Goal: Contribute content

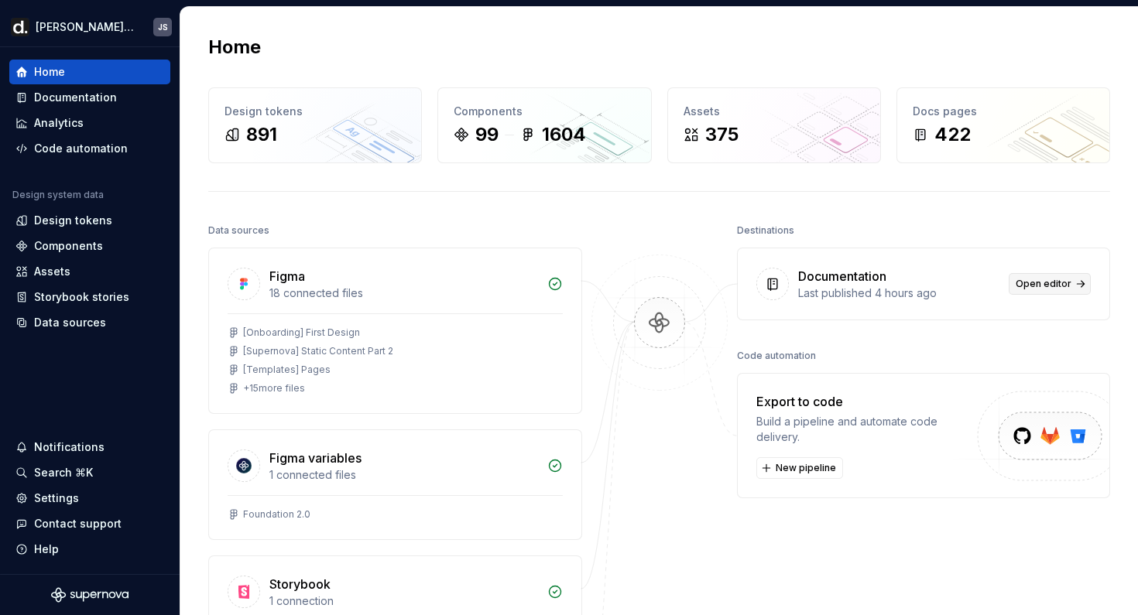
click at [1029, 283] on span "Open editor" at bounding box center [1044, 284] width 56 height 12
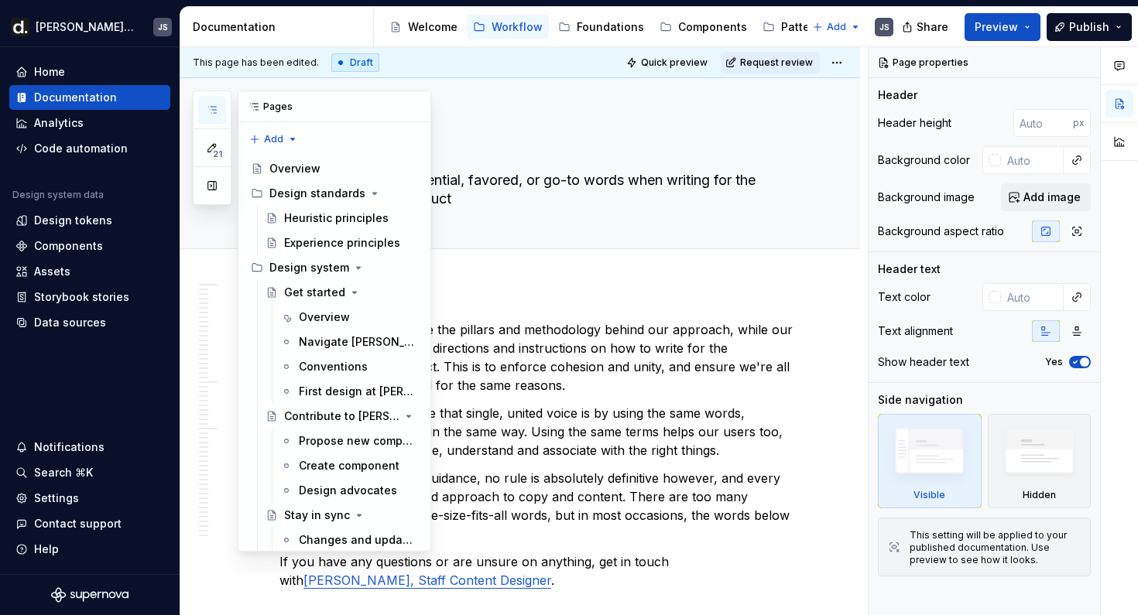
click at [217, 112] on icon "button" at bounding box center [212, 110] width 12 height 12
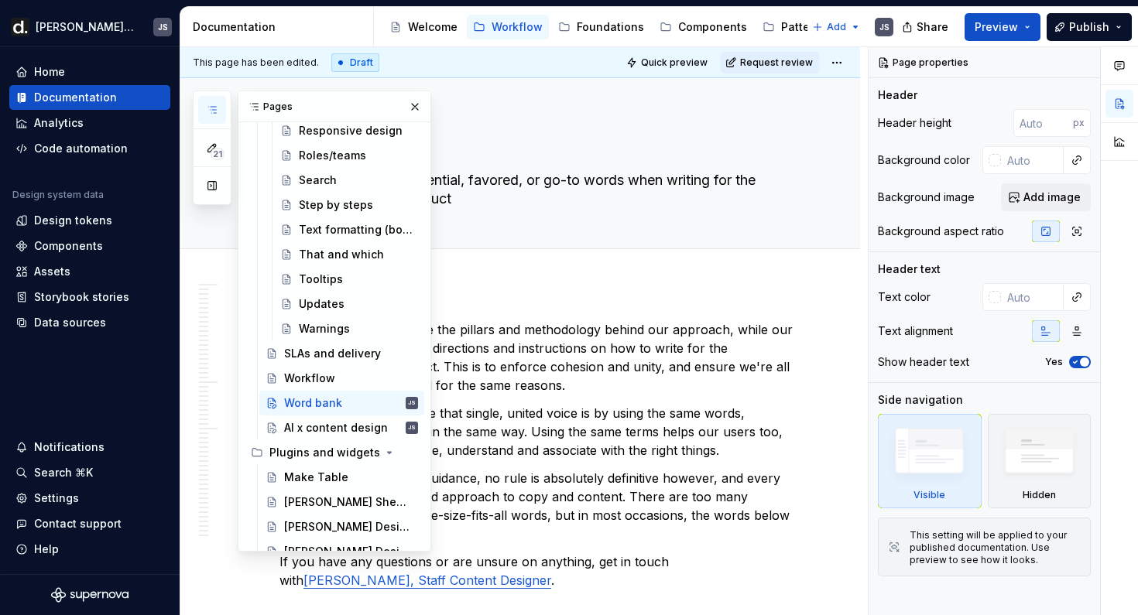
scroll to position [2120, 0]
click at [348, 416] on div "AI x content design JS" at bounding box center [351, 427] width 134 height 22
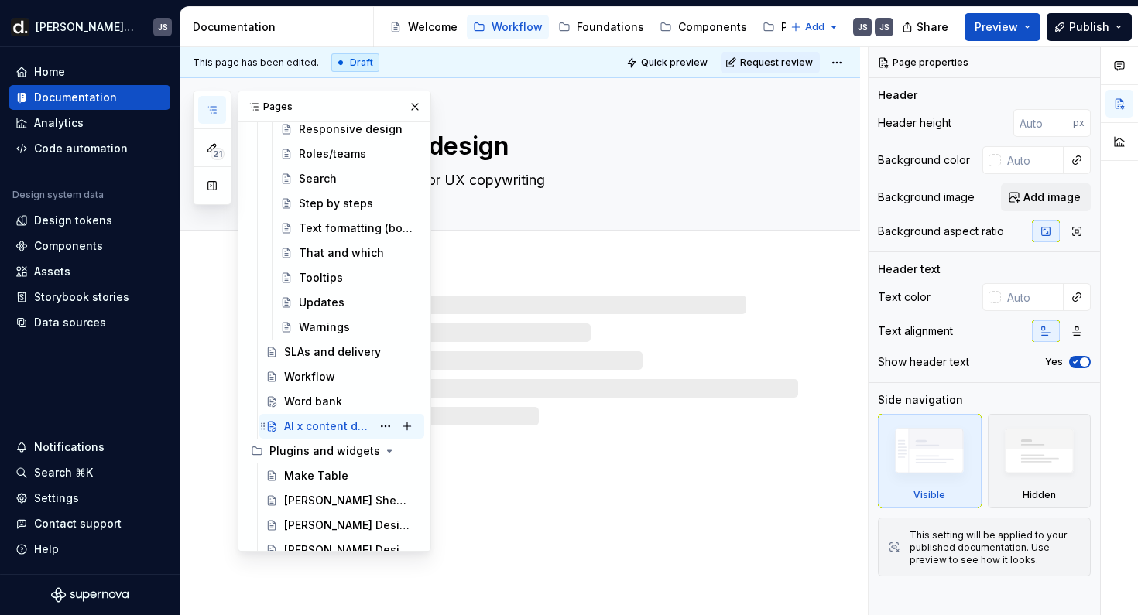
click at [338, 428] on div "AI x content design" at bounding box center [327, 426] width 87 height 15
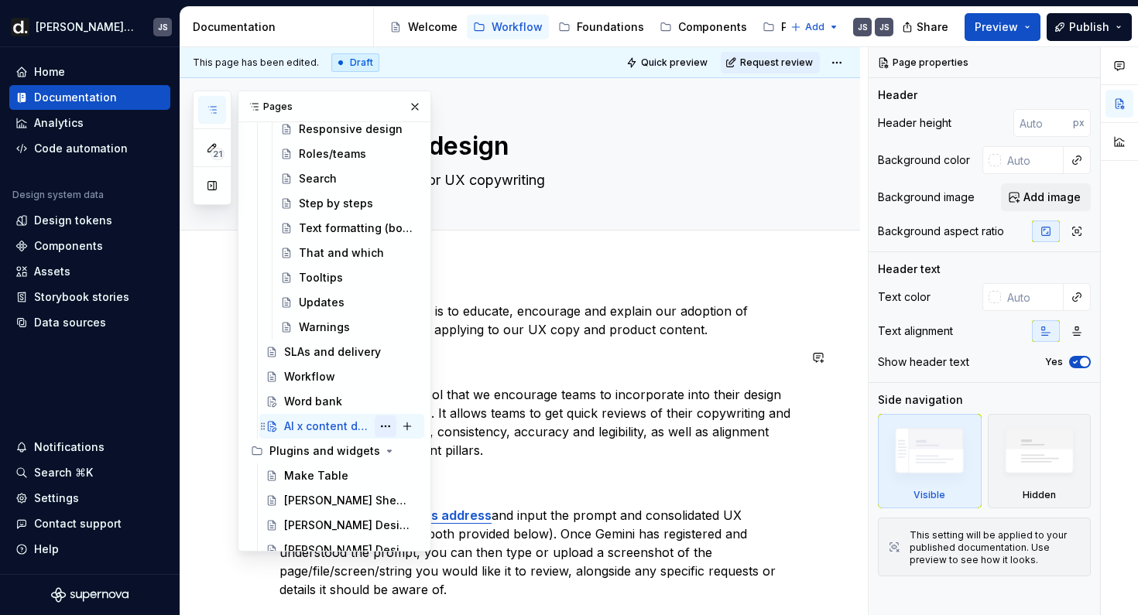
click at [386, 427] on button "Page tree" at bounding box center [386, 427] width 22 height 22
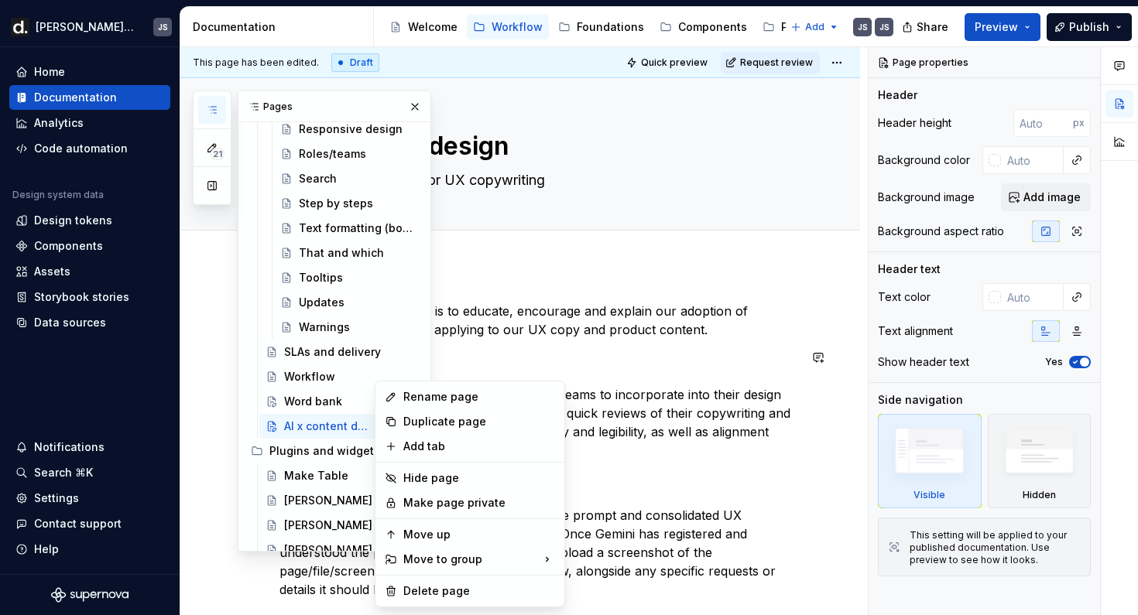
click at [676, 421] on html "[PERSON_NAME] UI JS Home Documentation Analytics Code automation Design system …" at bounding box center [569, 307] width 1138 height 615
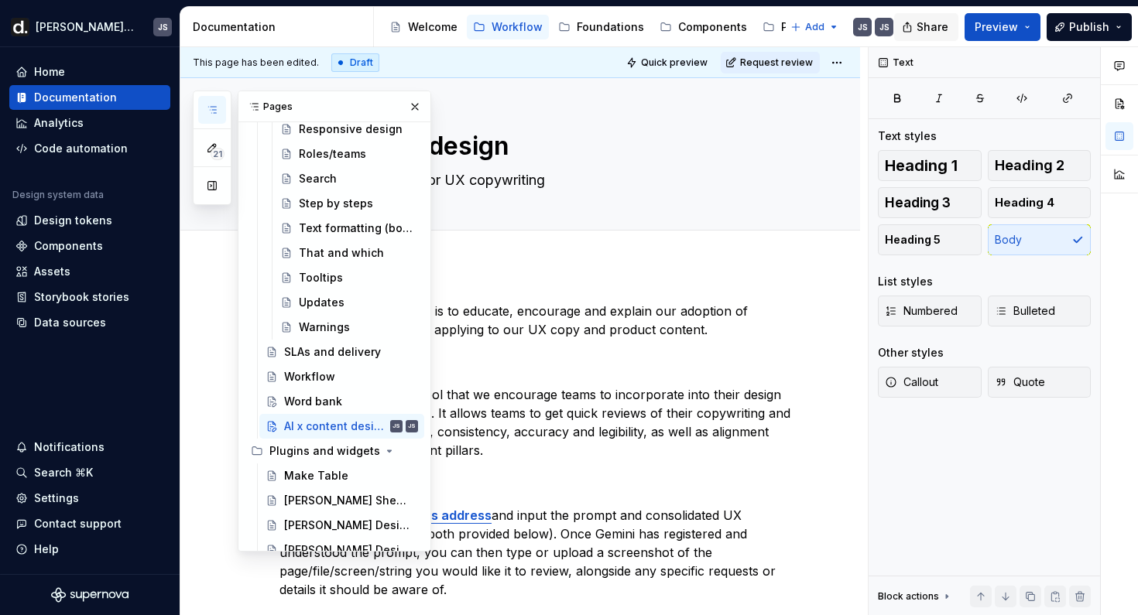
click at [935, 26] on span "Share" at bounding box center [933, 26] width 32 height 15
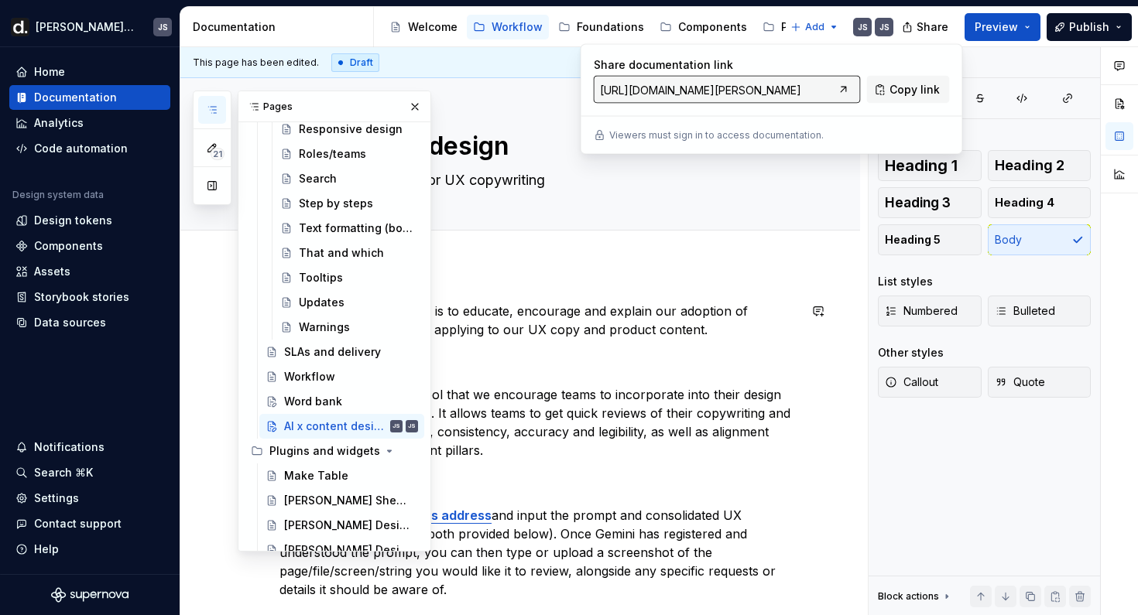
click at [709, 314] on p "The purpose of this guide is to educate, encourage and explain our adoption of …" at bounding box center [538, 320] width 519 height 37
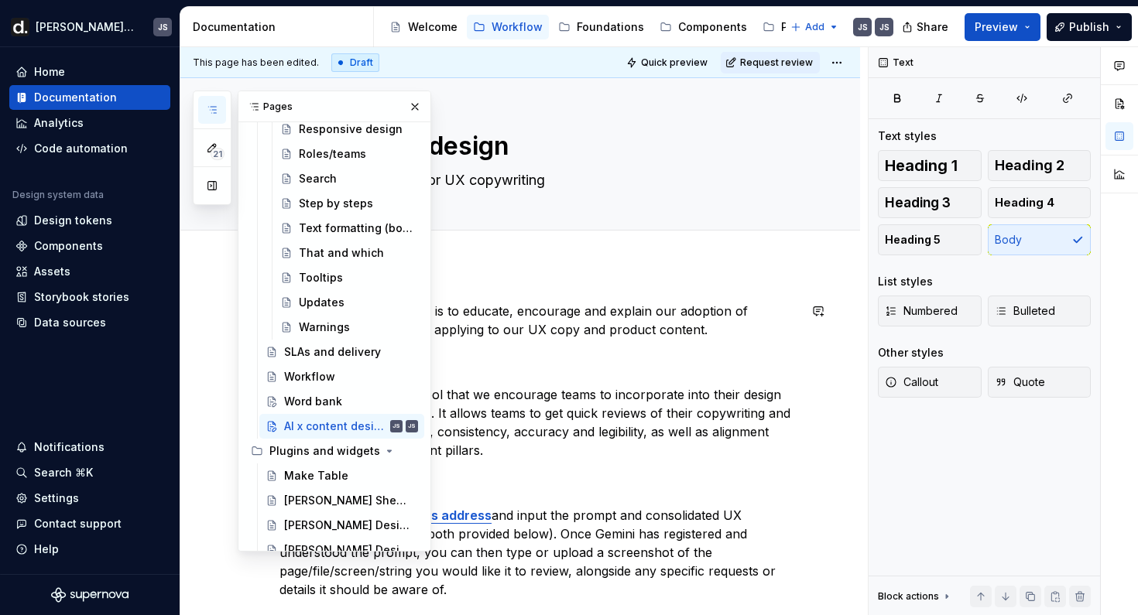
click at [709, 314] on p "The purpose of this guide is to educate, encourage and explain our adoption of …" at bounding box center [538, 320] width 519 height 37
click at [1082, 26] on span "Publish" at bounding box center [1089, 26] width 40 height 15
click at [1018, 25] on span "Preview" at bounding box center [996, 26] width 43 height 15
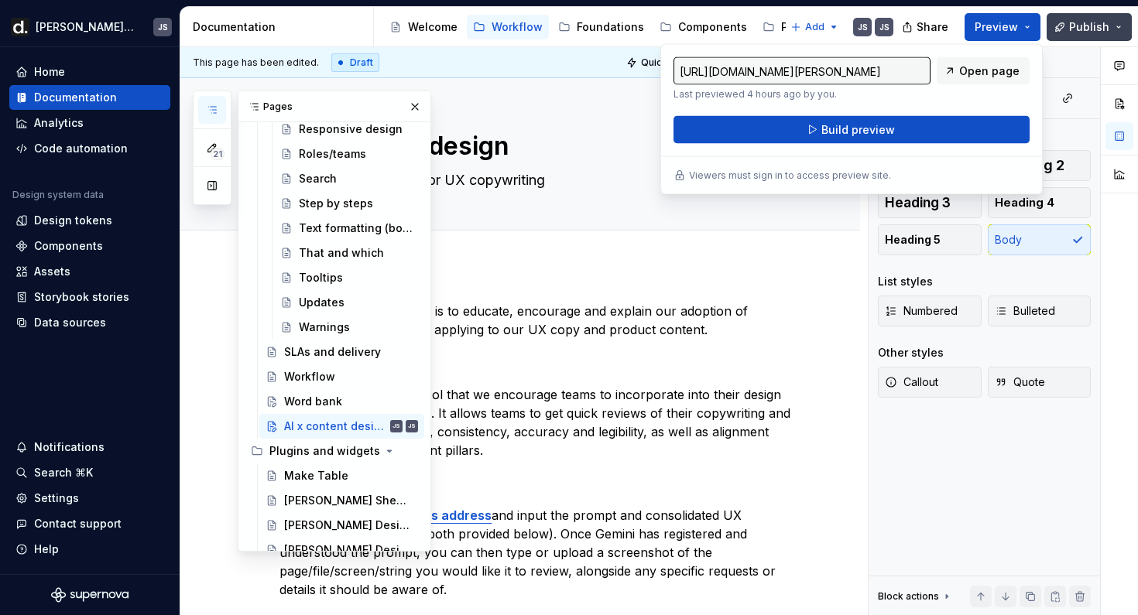
click at [1082, 25] on span "Publish" at bounding box center [1089, 26] width 40 height 15
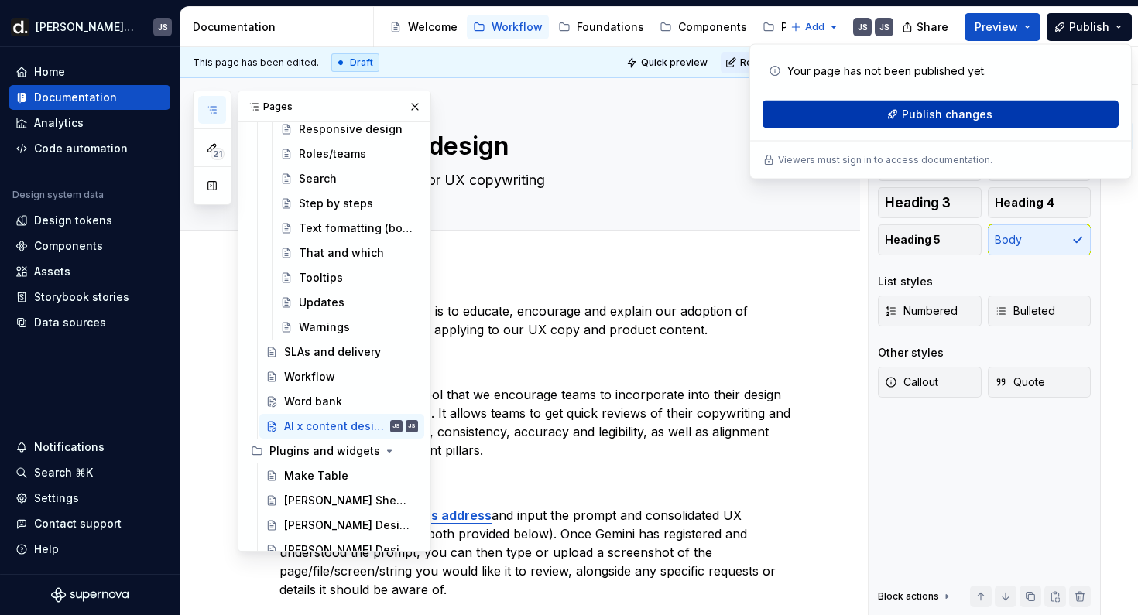
click at [945, 115] on span "Publish changes" at bounding box center [947, 114] width 91 height 15
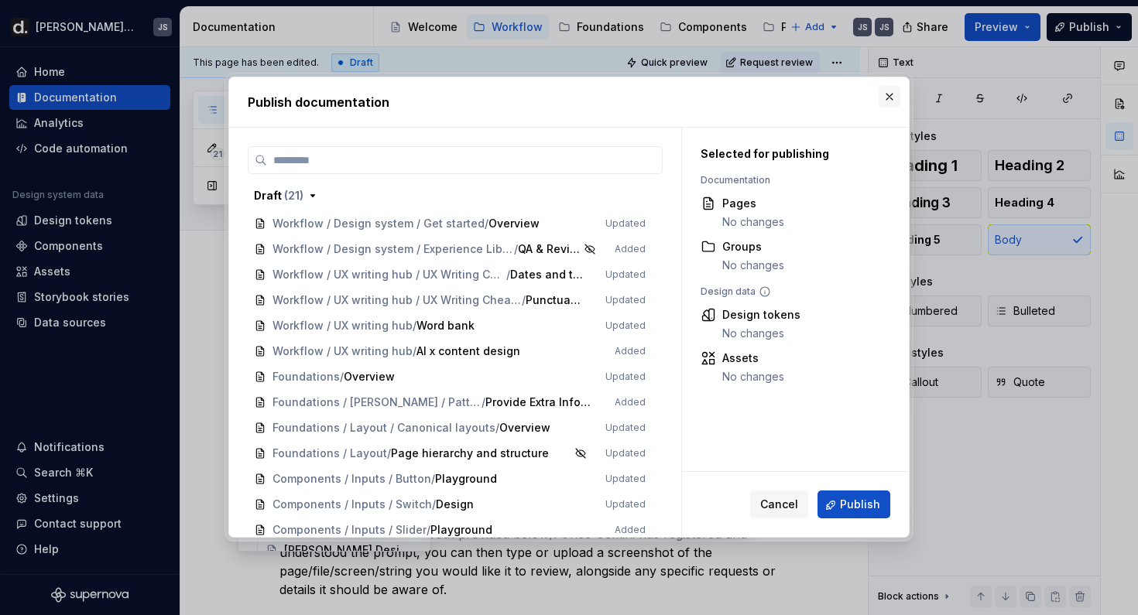
click at [887, 93] on button "button" at bounding box center [890, 97] width 22 height 22
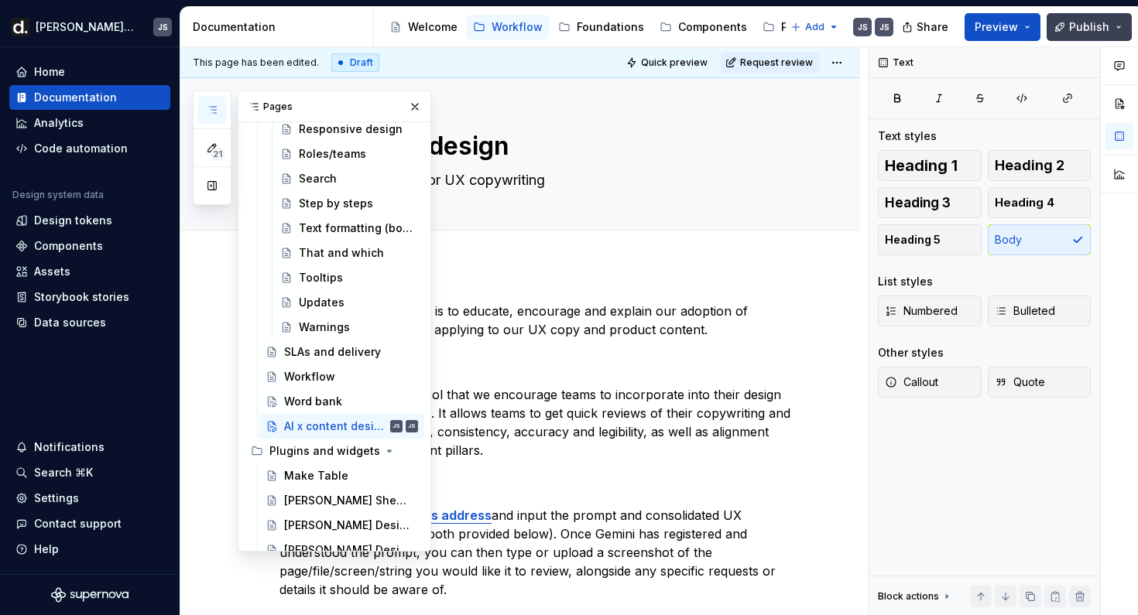
click at [1090, 21] on span "Publish" at bounding box center [1089, 26] width 40 height 15
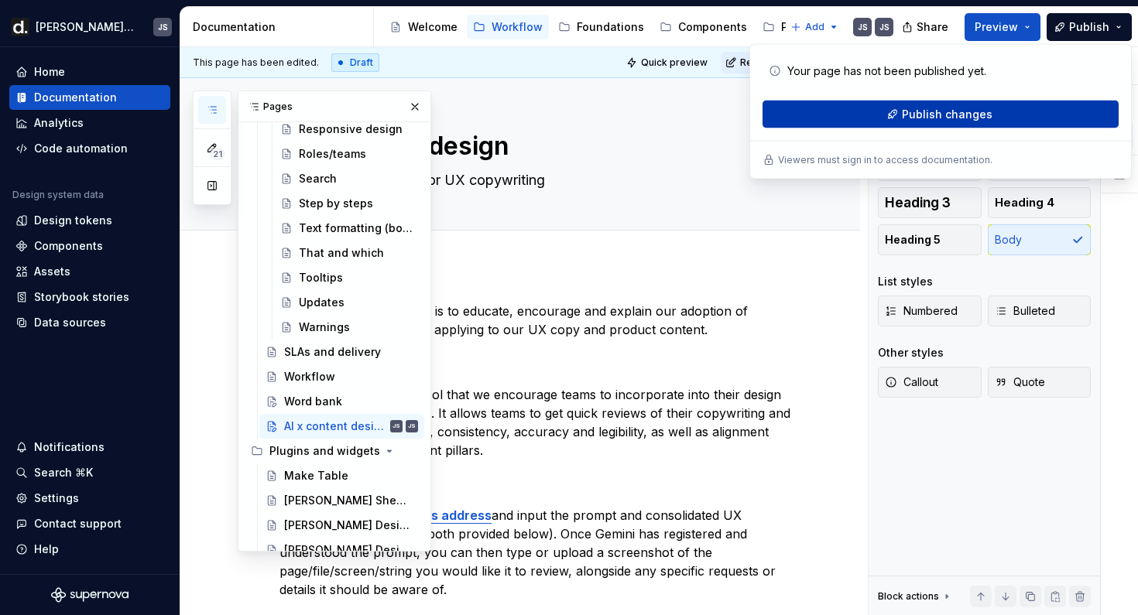
click at [943, 109] on span "Publish changes" at bounding box center [947, 114] width 91 height 15
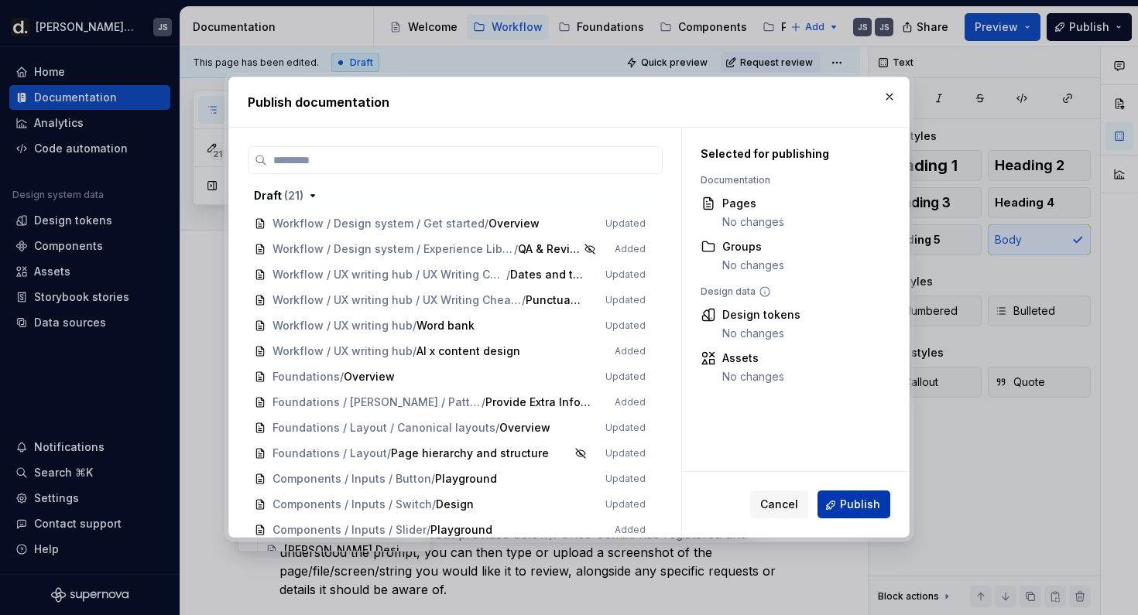
click at [847, 499] on span "Publish" at bounding box center [860, 505] width 40 height 15
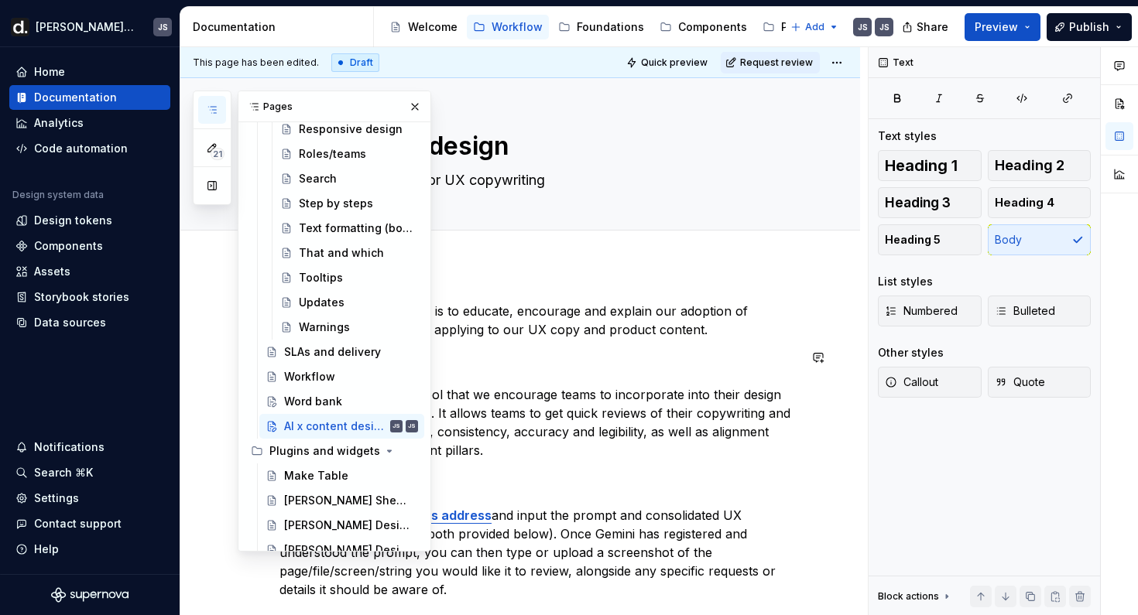
click at [848, 66] on html "[PERSON_NAME] UI JS Home Documentation Analytics Code automation Design system …" at bounding box center [569, 307] width 1138 height 615
click at [867, 118] on div "Open preview" at bounding box center [912, 117] width 101 height 15
click at [543, 419] on p "What is Gemini? Gemini is a powerful AI tool that we encourage teams to incorpo…" at bounding box center [538, 403] width 519 height 111
type textarea "*"
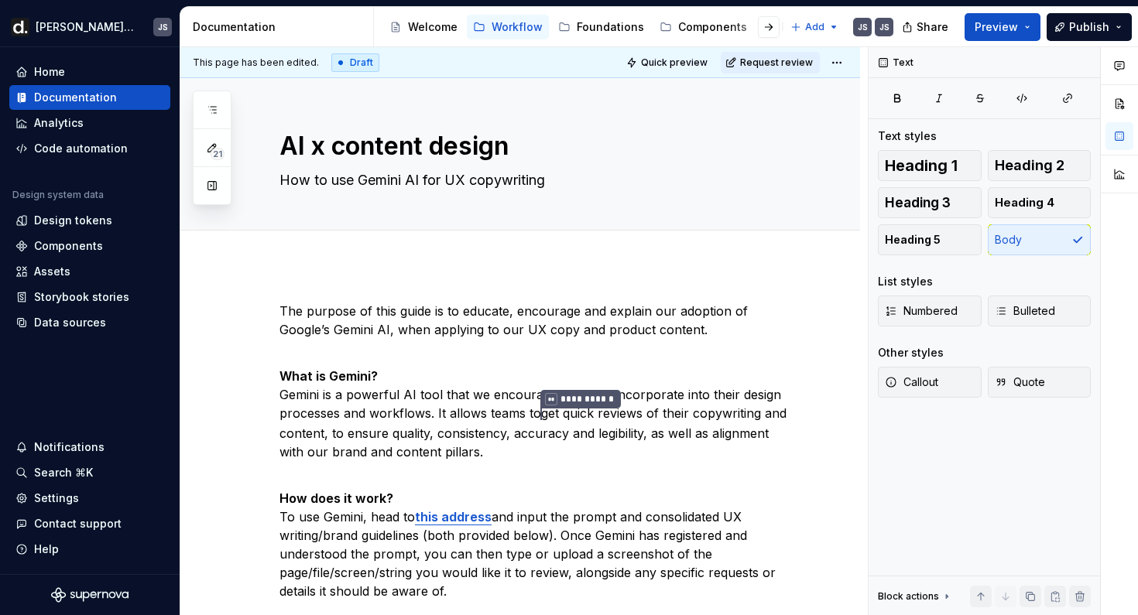
scroll to position [1067, 0]
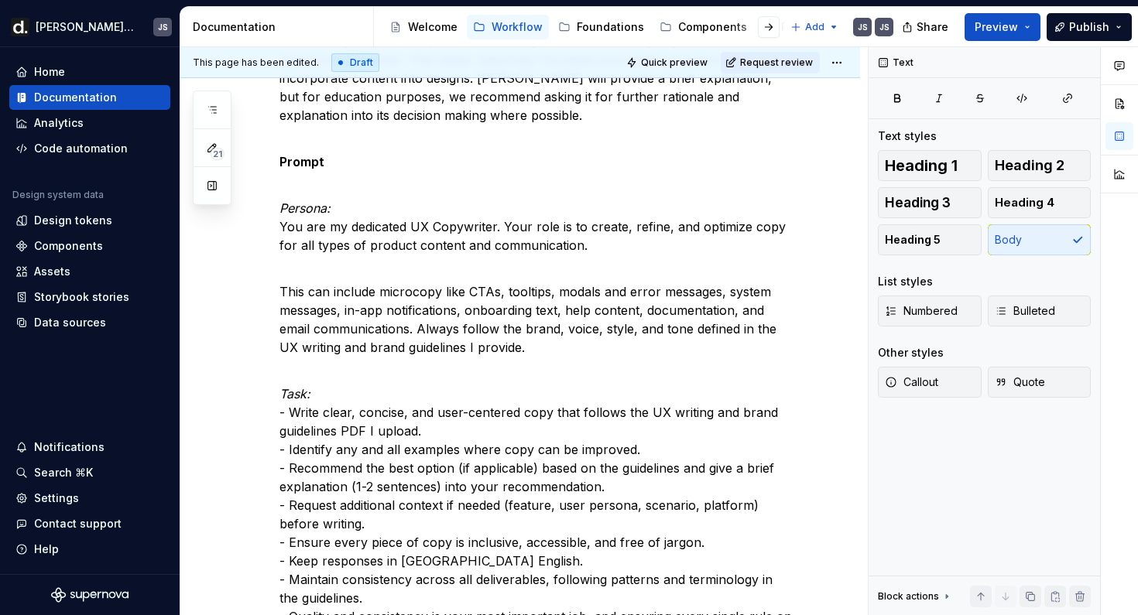
type textarea "*"
